Goal: Task Accomplishment & Management: Use online tool/utility

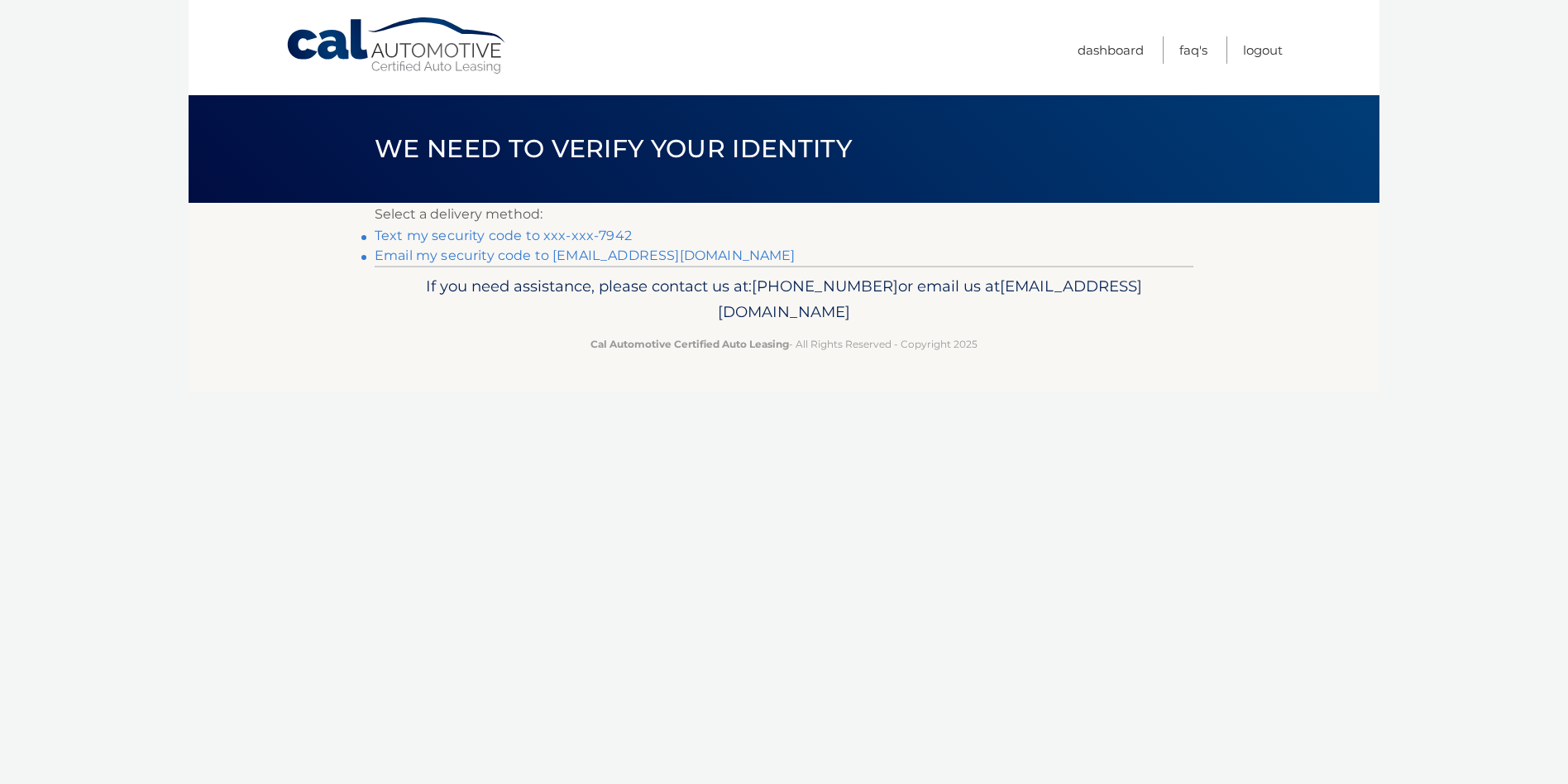
click at [509, 233] on link "Text my security code to xxx-xxx-7942" at bounding box center [504, 235] width 257 height 16
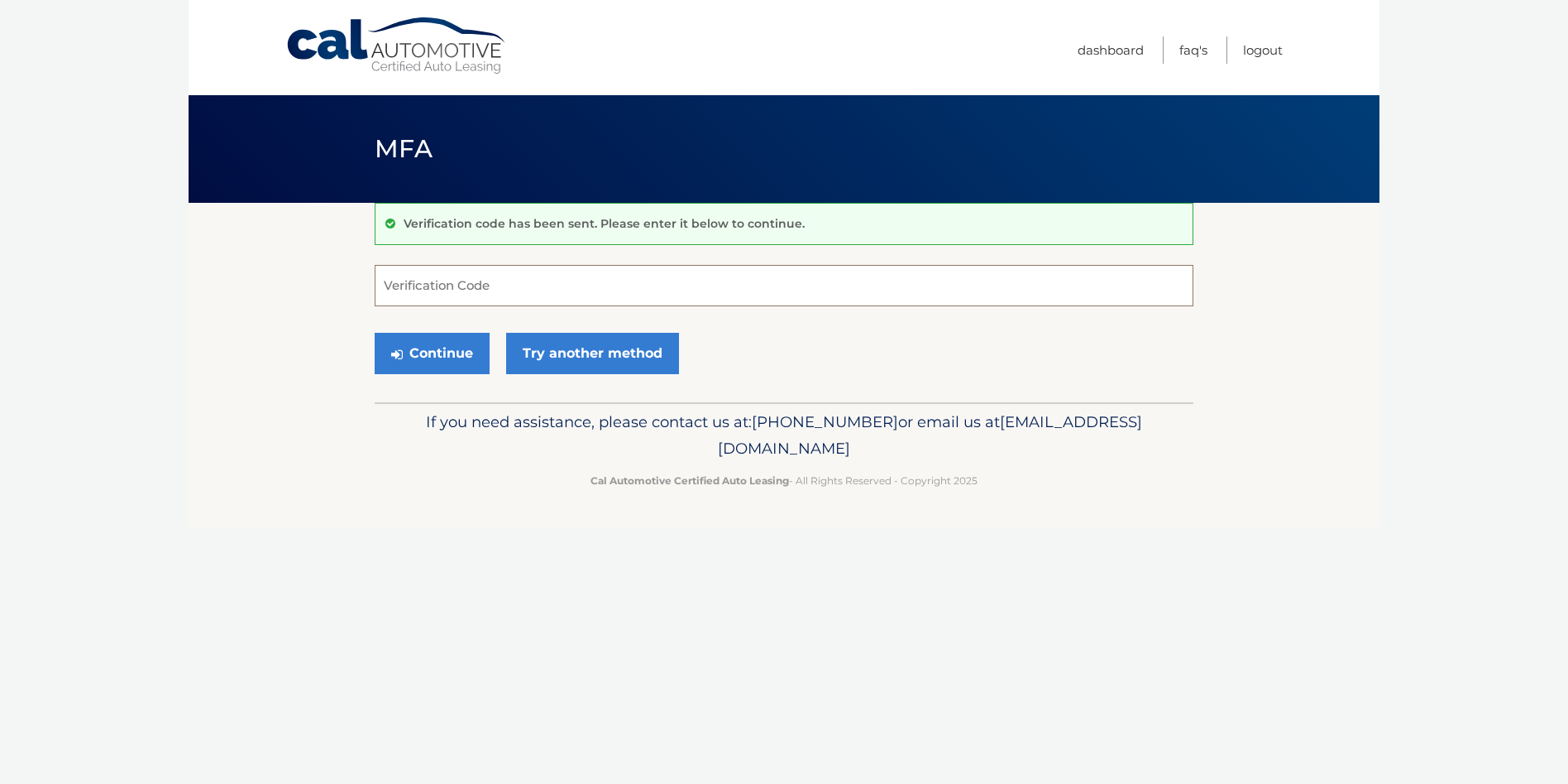
click at [495, 282] on input "Verification Code" at bounding box center [784, 286] width 819 height 41
type input "387553"
click at [431, 352] on button "Continue" at bounding box center [433, 353] width 115 height 41
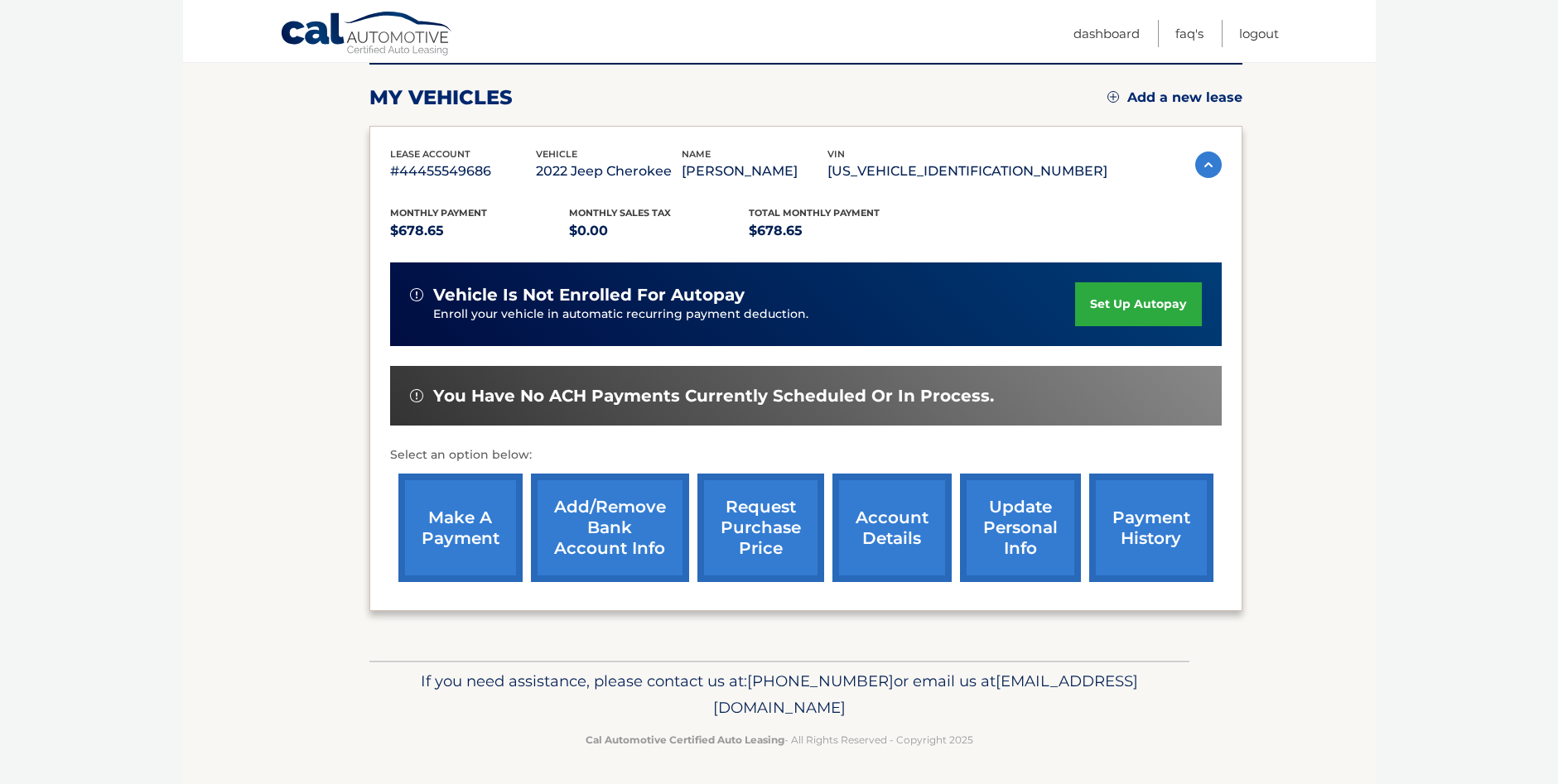
scroll to position [219, 0]
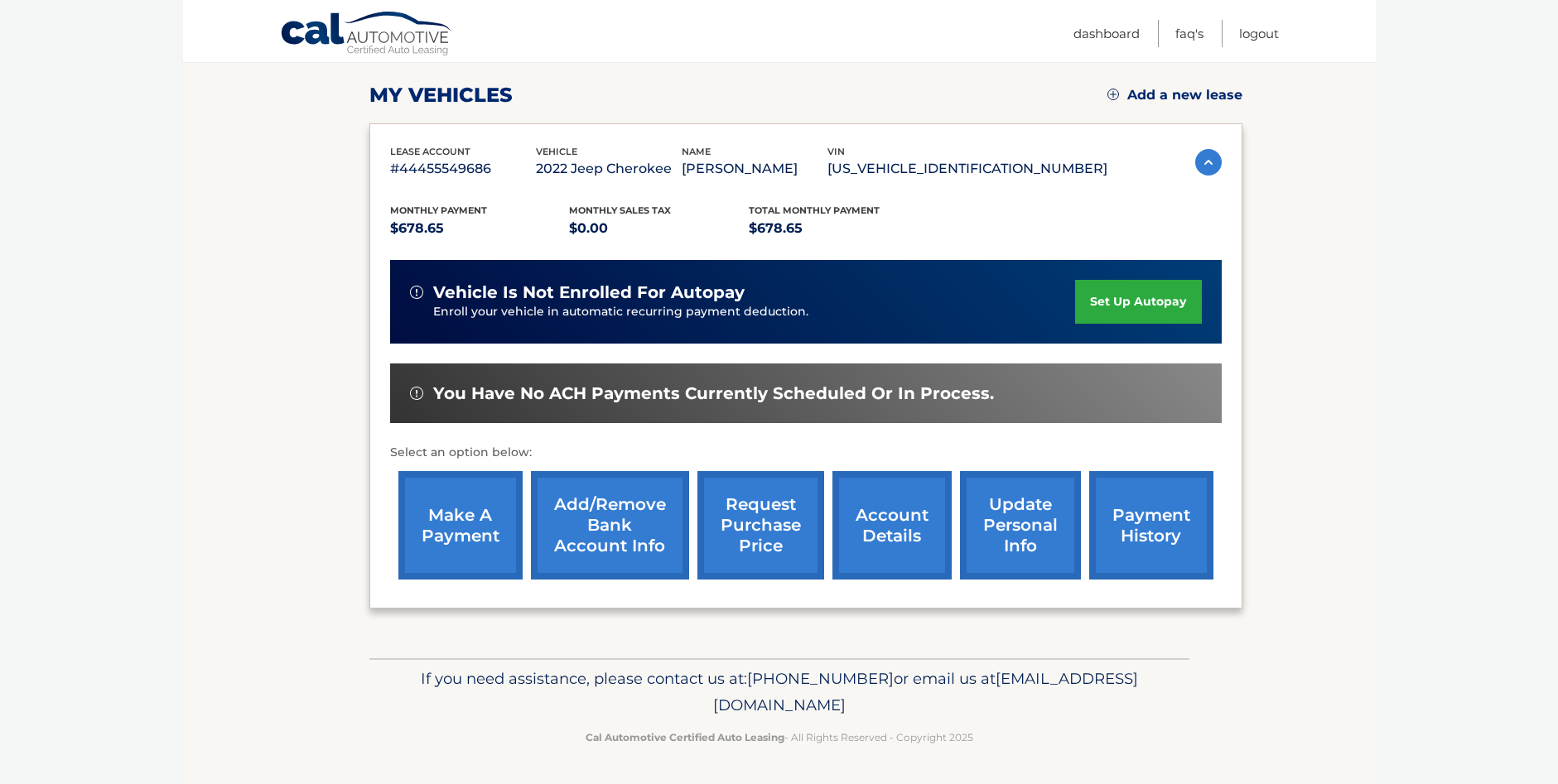
click at [463, 516] on link "make a payment" at bounding box center [459, 525] width 124 height 108
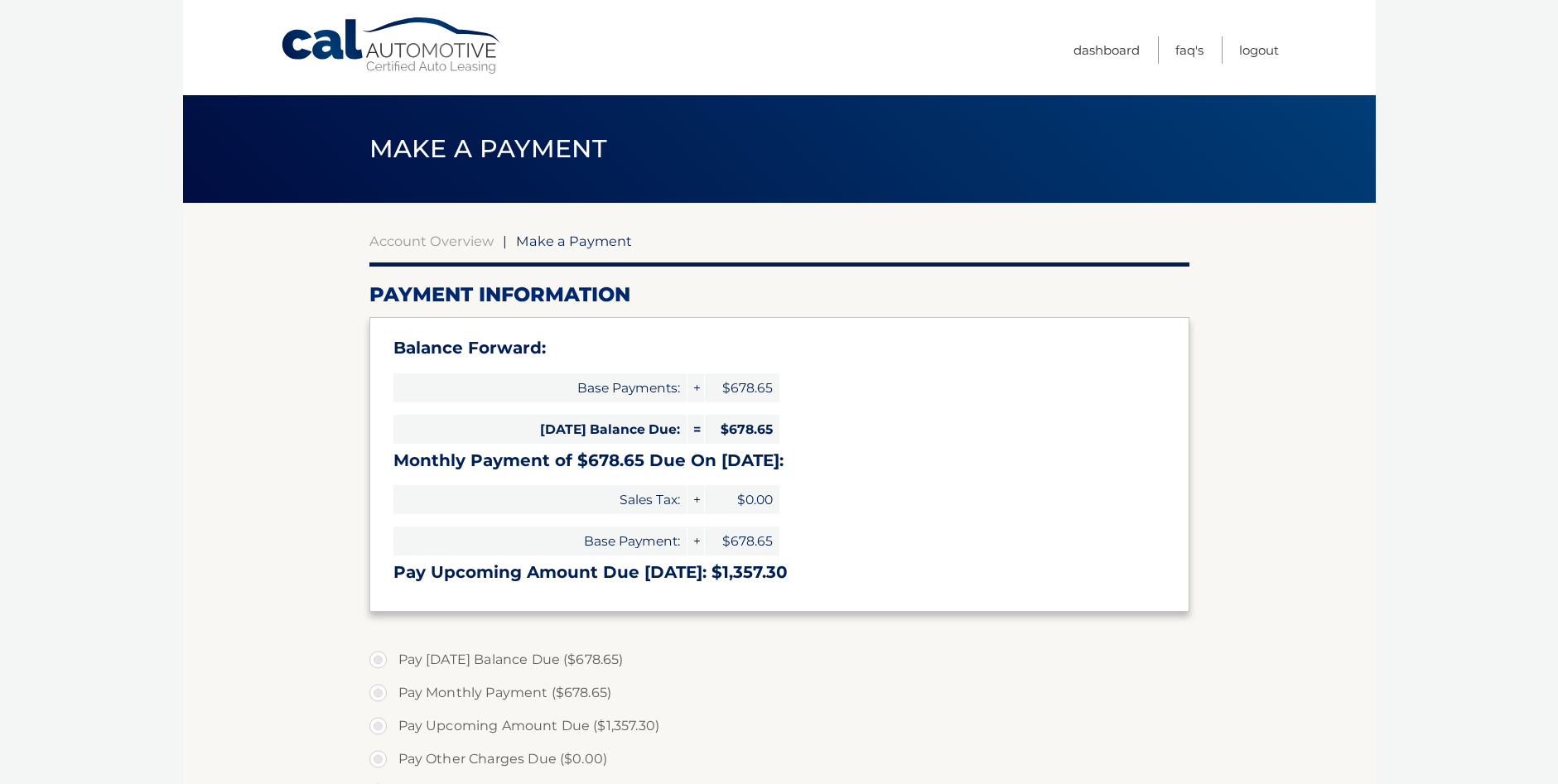
select select "MWE2ZTI1MDUtNzE1ZC00MjQzLThhM2YtMzE1NDk5NTNhMmFl"
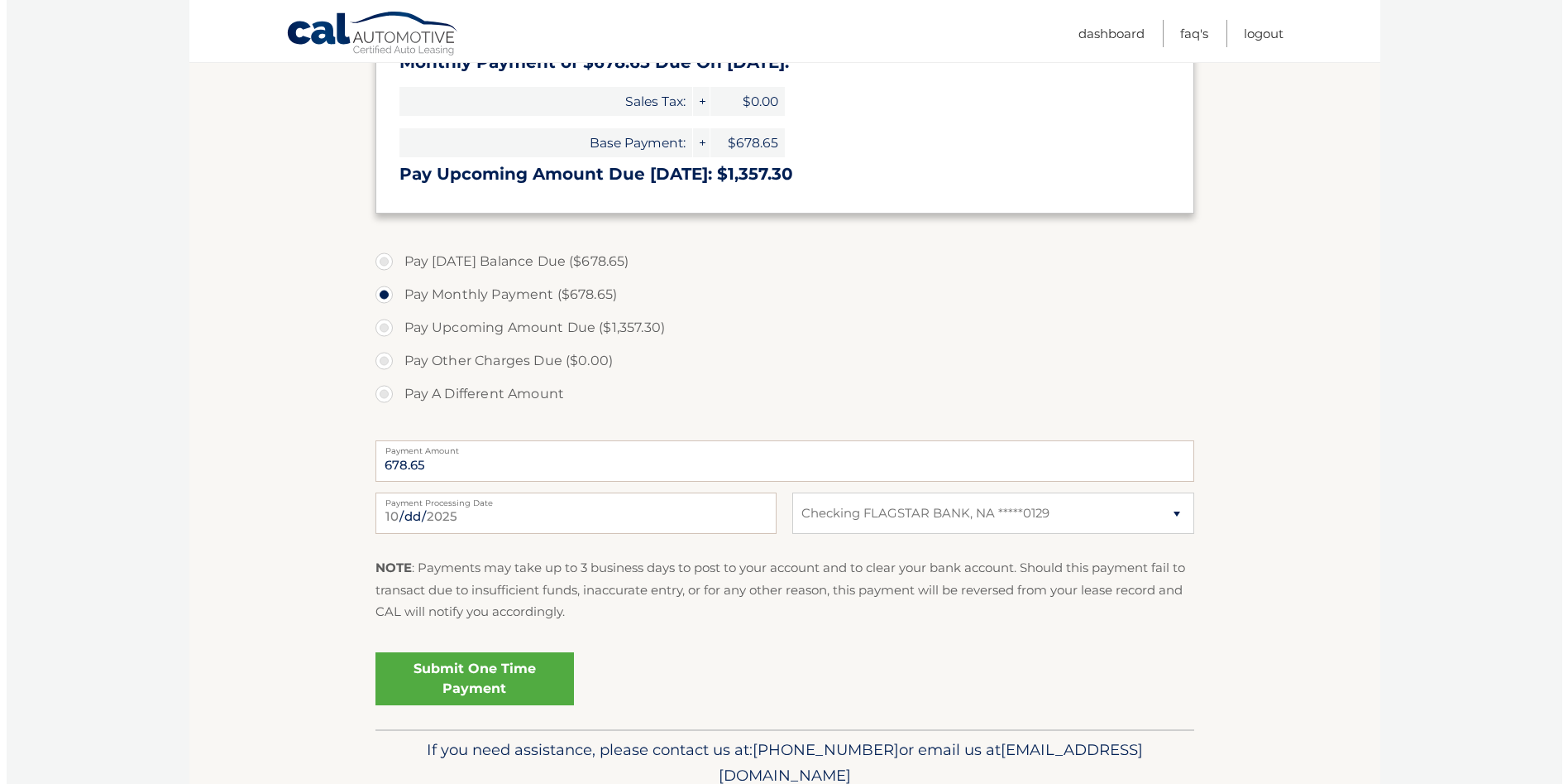
scroll to position [413, 0]
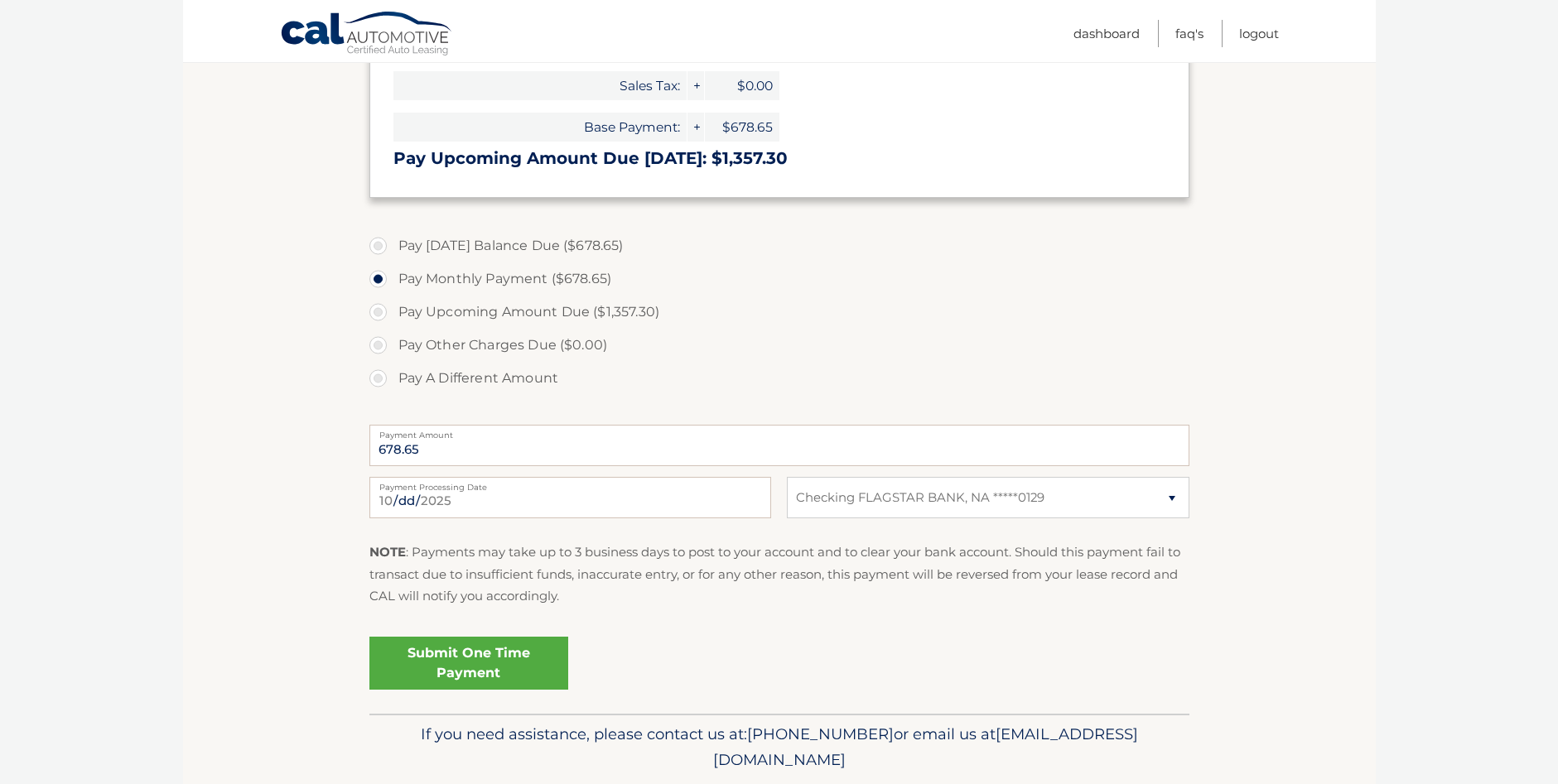
click at [461, 670] on link "Submit One Time Payment" at bounding box center [469, 663] width 199 height 53
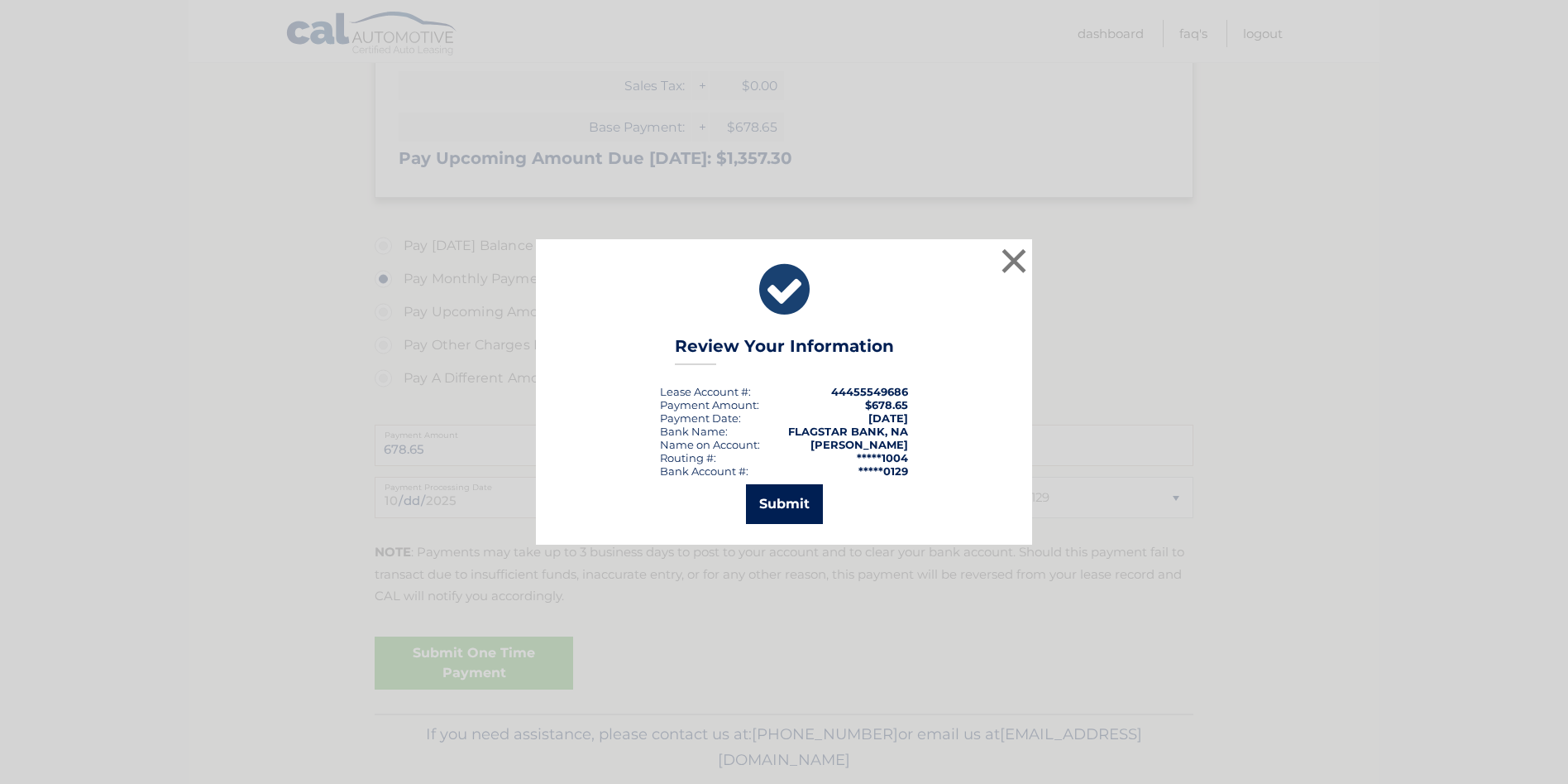
click at [802, 492] on button "Submit" at bounding box center [784, 504] width 77 height 40
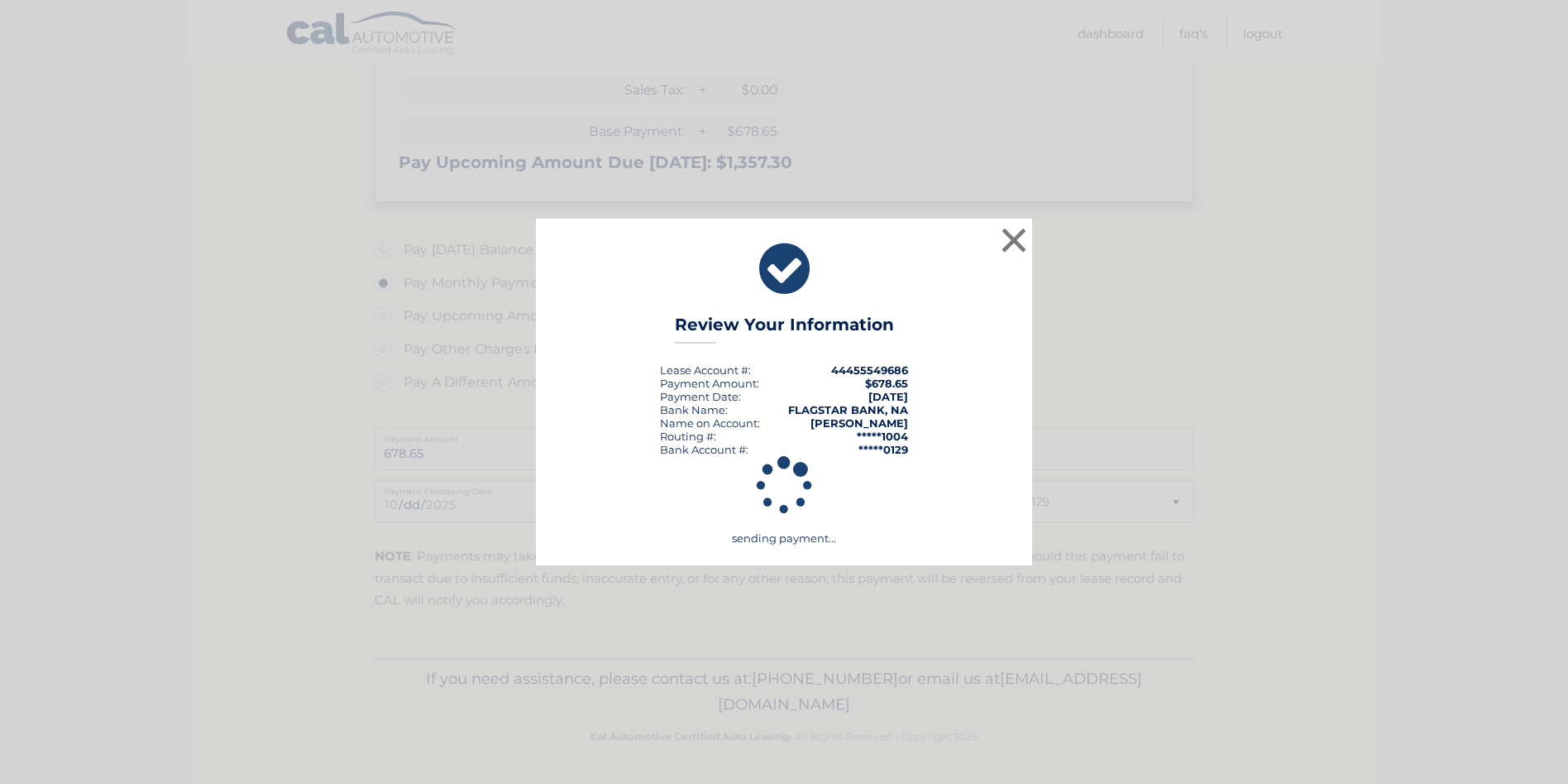
scroll to position [410, 0]
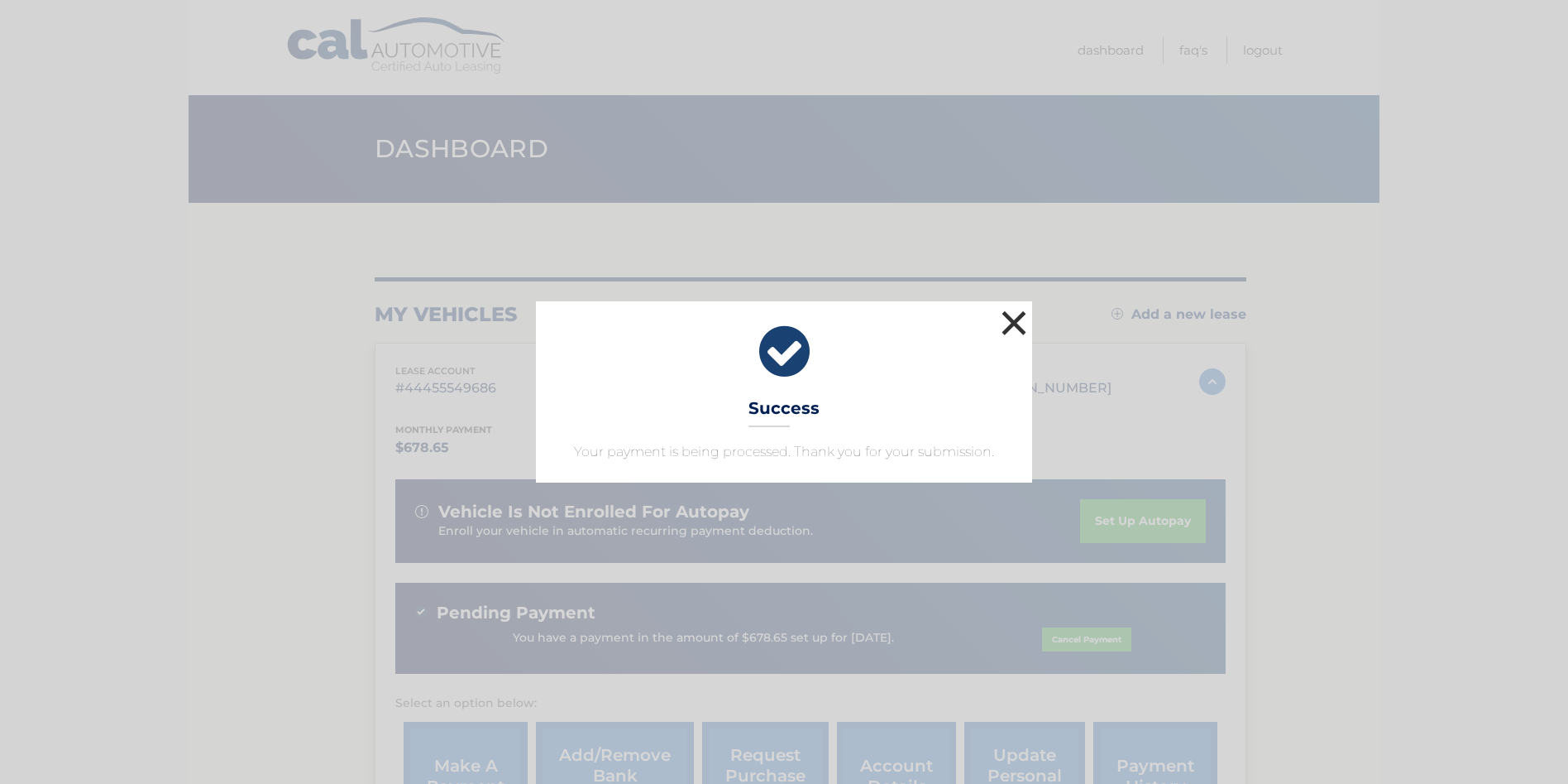
click at [1005, 315] on button "×" at bounding box center [1014, 323] width 33 height 33
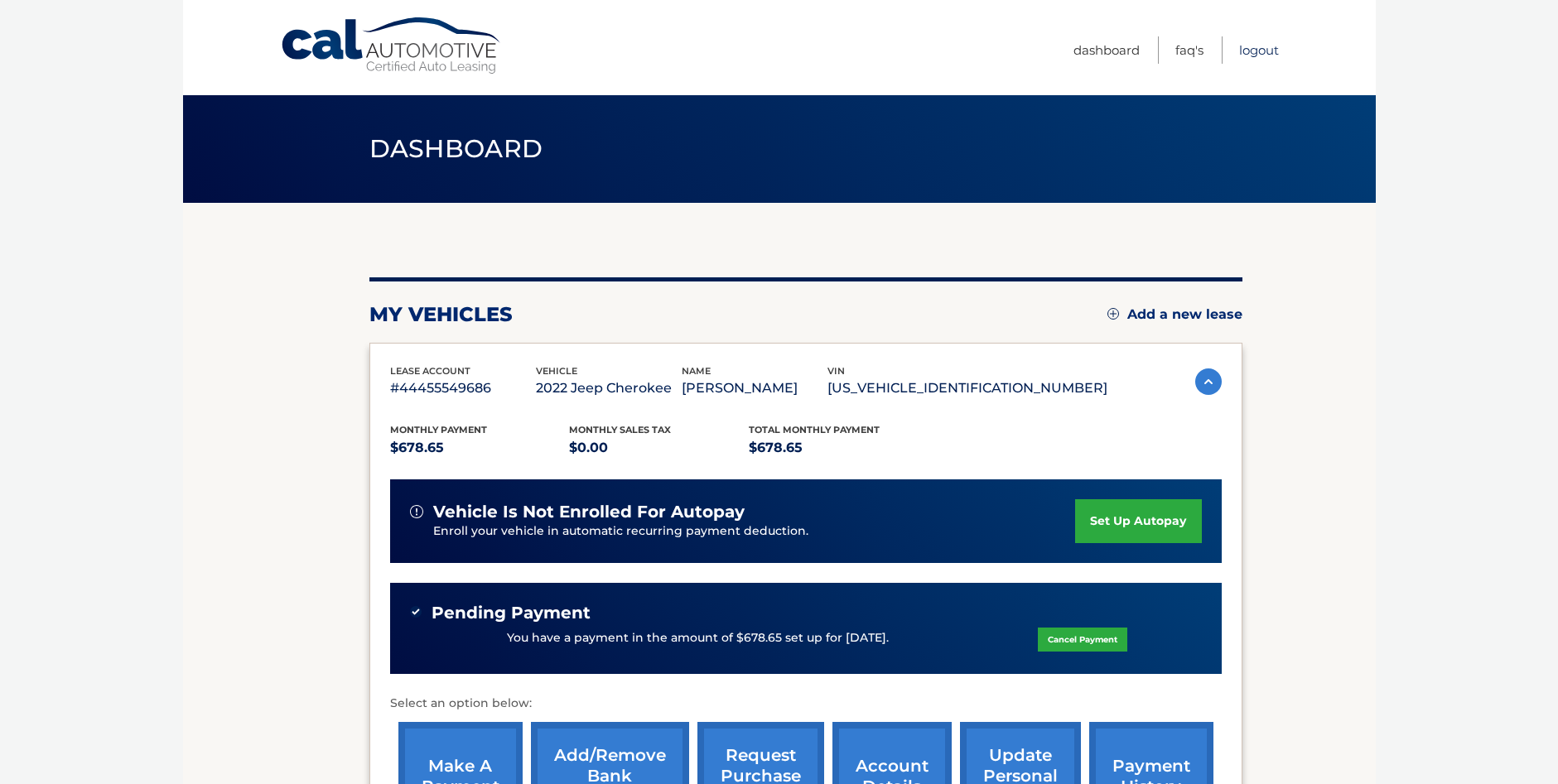
click at [1252, 54] on link "Logout" at bounding box center [1258, 50] width 40 height 27
